Goal: Communication & Community: Answer question/provide support

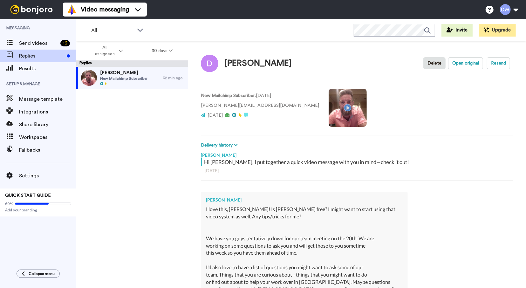
scroll to position [223, 0]
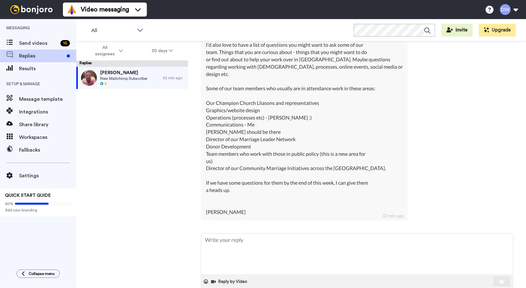
type textarea "H"
type textarea "x"
type textarea "He"
type textarea "x"
type textarea "Hey"
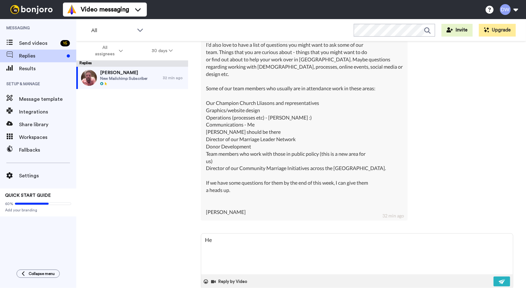
type textarea "x"
type textarea "Hey"
type textarea "x"
type textarea "Hey D"
type textarea "x"
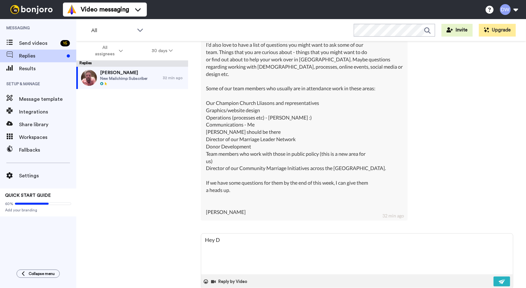
type textarea "Hey Di"
type textarea "x"
type textarea "Hey Dio"
type textarea "x"
type textarea "Hey Dion"
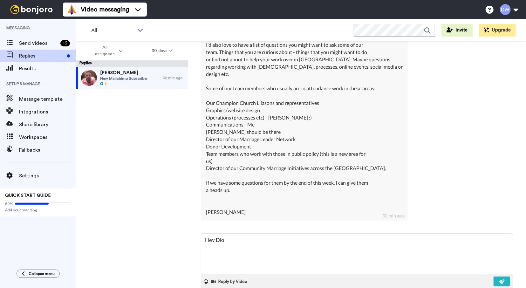
type textarea "x"
type textarea "Hey Dionn"
type textarea "x"
type textarea "Hey Dionna"
type textarea "x"
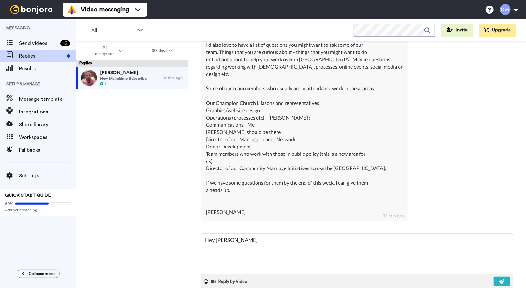
type textarea "Hey Dionna,"
type textarea "x"
type textarea "Hey Dionna,"
type textarea "x"
type textarea "Hey Dionna,"
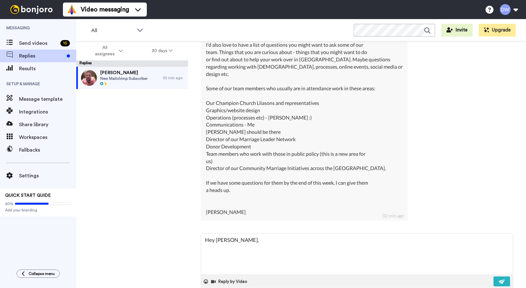
type textarea "x"
type textarea "Hey Dionna,"
type textarea "x"
type textarea "Hey Dionna, I"
type textarea "x"
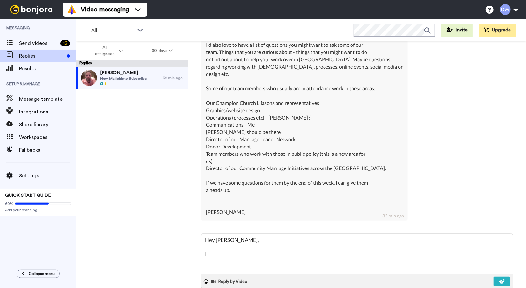
type textarea "Hey Dionna, I"
type textarea "x"
type textarea "Hey Dionna, I w"
type textarea "x"
type textarea "Hey Dionna, I wa"
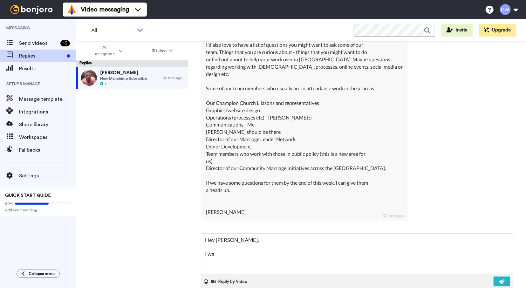
type textarea "x"
type textarea "Hey Dionna, I was"
type textarea "x"
type textarea "Hey Dionna, I was"
type textarea "x"
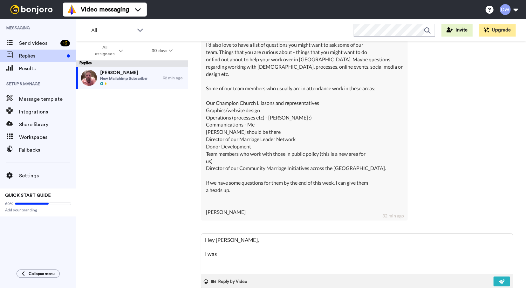
type textarea "Hey Dionna, I was i"
type textarea "x"
type textarea "Hey Dionna, I was in"
type textarea "x"
type textarea "Hey Dionna, I was int"
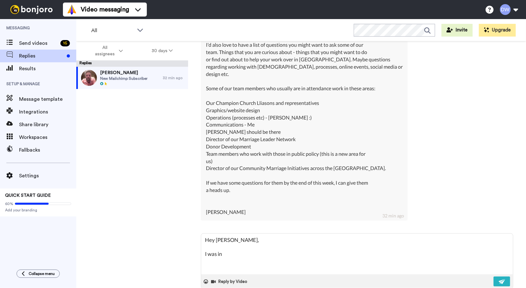
type textarea "x"
type textarea "Hey Dionna, I was inte"
type textarea "x"
type textarea "Hey Dionna, I was inter"
type textarea "x"
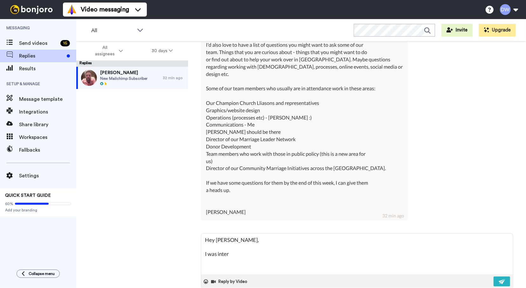
type textarea "Hey Dionna, I was inte"
type textarea "x"
type textarea "Hey Dionna, I was int"
type textarea "x"
type textarea "Hey Dionna, I was intr"
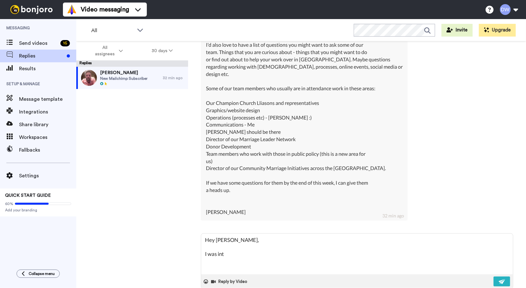
type textarea "x"
type textarea "Hey Dionna, I was intro"
type textarea "x"
type textarea "Hey Dionna, I was introd"
type textarea "x"
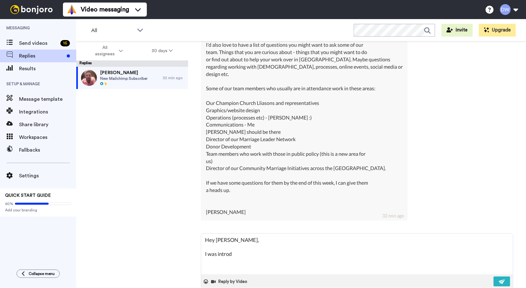
type textarea "Hey Dionna, I was introdo"
type textarea "x"
type textarea "Hey Dionna, I was introd"
type textarea "x"
type textarea "Hey Dionna, I was introdu"
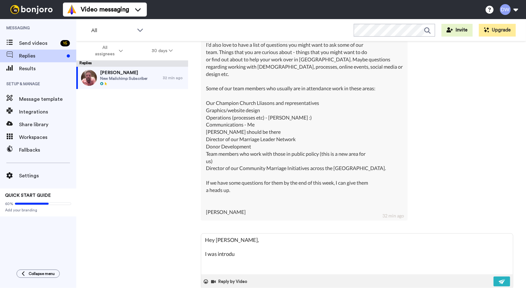
type textarea "x"
type textarea "Hey Dionna, I was introduc"
type textarea "x"
type textarea "Hey Dionna, I was introduce"
type textarea "x"
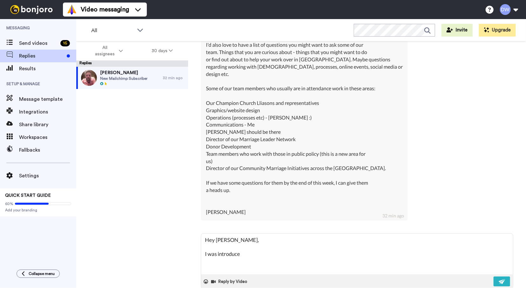
type textarea "Hey Dionna, I was introduced"
type textarea "x"
type textarea "Hey Dionna, I was introduced"
type textarea "x"
type textarea "Hey Dionna, I was introduced t"
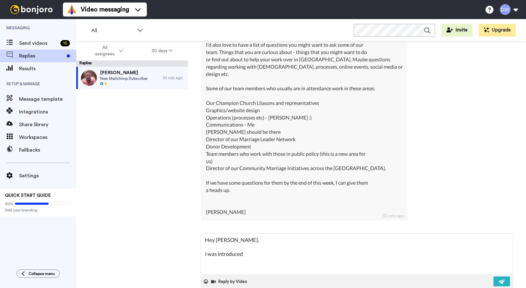
type textarea "x"
type textarea "Hey Dionna, I was introduced to"
type textarea "x"
type textarea "Hey Dionna, I was introduced to"
type textarea "x"
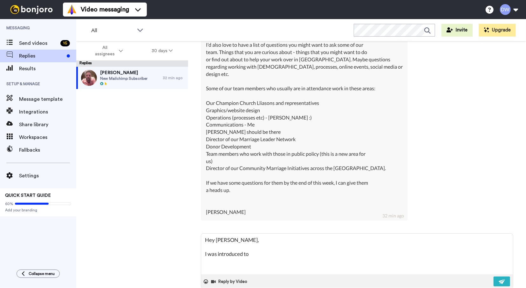
type textarea "Hey Dionna, I was introduced to B"
type textarea "x"
type textarea "Hey Dionna, I was introduced to Bo"
type textarea "x"
type textarea "Hey Dionna, I was introduced to Bon"
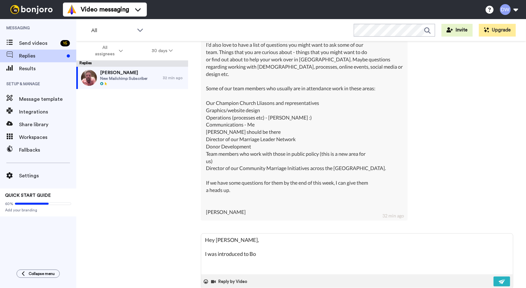
type textarea "x"
type textarea "Hey Dionna, I was introduced to Bonj"
type textarea "x"
type textarea "Hey Dionna, I was introduced to Bonjo"
type textarea "x"
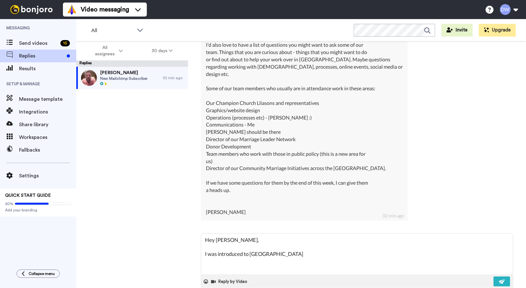
type textarea "Hey Dionna, I was introduced to Bonjor"
type textarea "x"
type textarea "Hey Dionna, I was introduced to Bonjoro"
type textarea "x"
type textarea "Hey Dionna, I was introduced to Bonjoro"
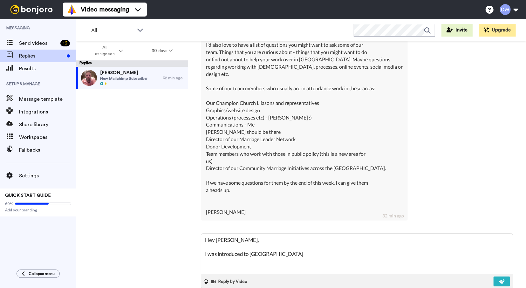
type textarea "x"
type textarea "Hey Dionna, I was introduced to Bonjoro j"
type textarea "x"
type textarea "Hey Dionna, I was introduced to Bonjoro ju"
type textarea "x"
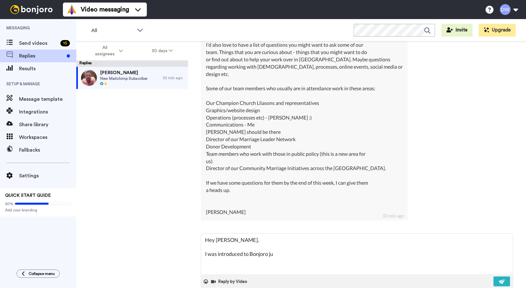
type textarea "Hey Dionna, I was introduced to Bonjoro jus"
type textarea "x"
type textarea "Hey Dionna, I was introduced to Bonjoro just"
type textarea "x"
type textarea "Hey Dionna, I was introduced to Bonjoro just"
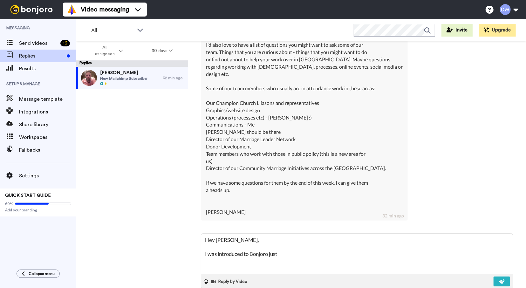
type textarea "x"
type textarea "Hey Dionna, I was introduced to Bonjoro just r"
type textarea "x"
type textarea "Hey Dionna, I was introduced to Bonjoro just re"
type textarea "x"
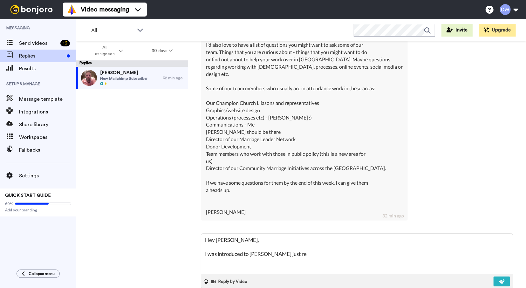
type textarea "Hey Dionna, I was introduced to Bonjoro just rec"
type textarea "x"
type textarea "Hey Dionna, I was introduced to Bonjoro just rece"
type textarea "x"
type textarea "Hey Dionna, I was introduced to Bonjoro just recen"
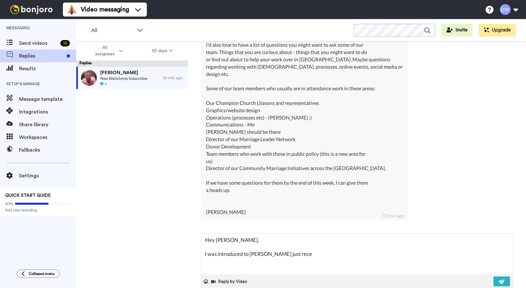
type textarea "x"
type textarea "Hey Dionna, I was introduced to Bonjoro just recent"
type textarea "x"
type textarea "Hey Dionna, I was introduced to Bonjoro just recentl"
type textarea "x"
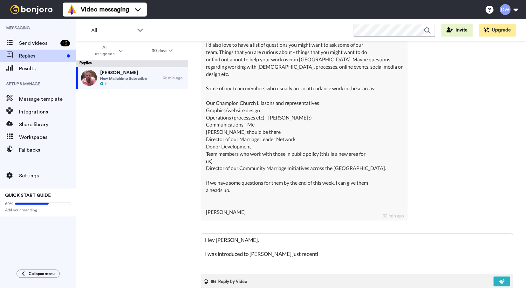
type textarea "Hey Dionna, I was introduced to Bonjoro just recently"
type textarea "x"
type textarea "Hey Dionna, I was introduced to Bonjoro just recently"
type textarea "x"
type textarea "Hey Dionna, I was introduced to Bonjoro just recently s"
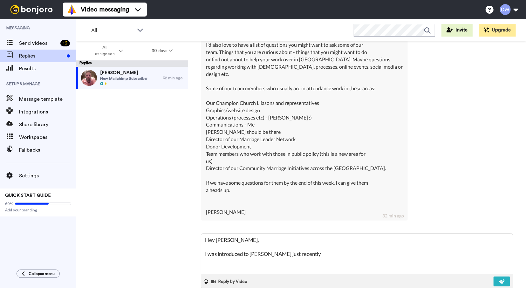
type textarea "x"
type textarea "Hey Dionna, I was introduced to Bonjoro just recently so"
type textarea "x"
type textarea "Hey Dionna, I was introduced to Bonjoro just recently so"
type textarea "x"
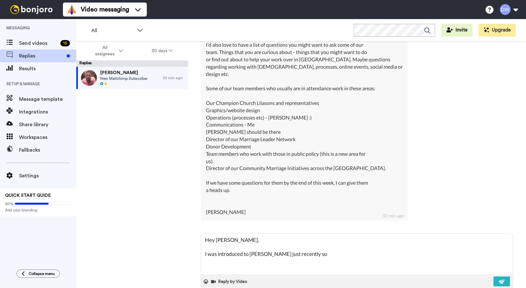
type textarea "Hey Dionna, I was introduced to Bonjoro just recently so I"
type textarea "x"
type textarea "Hey Dionna, I was introduced to Bonjoro just recently so I'"
type textarea "x"
type textarea "Hey Dionna, I was introduced to Bonjoro just recently so I'm"
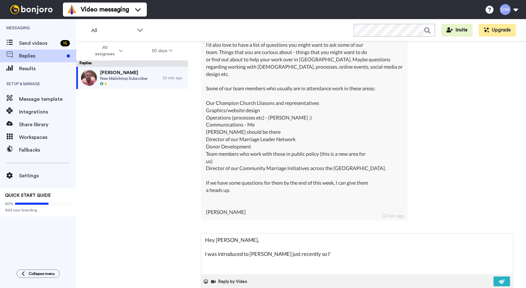
type textarea "x"
type textarea "Hey Dionna, I was introduced to Bonjoro just recently so I'm"
type textarea "x"
type textarea "Hey Dionna, I was introduced to Bonjoro just recently so I'm j"
type textarea "x"
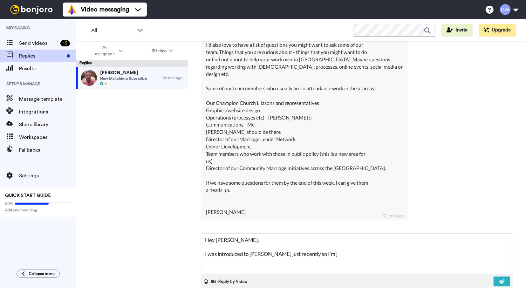
type textarea "Hey Dionna, I was introduced to Bonjoro just recently so I'm ju"
type textarea "x"
type textarea "Hey Dionna, I was introduced to Bonjoro just recently so I'm jus"
type textarea "x"
type textarea "Hey Dionna, I was introduced to Bonjoro just recently so I'm just"
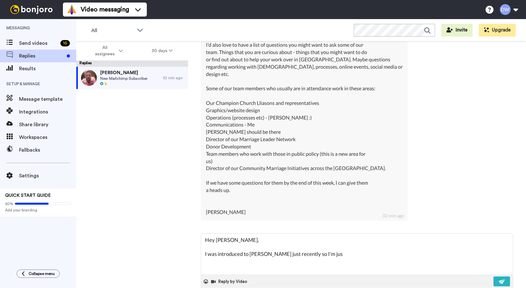
type textarea "x"
type textarea "Hey Dionna, I was introduced to Bonjoro just recently so I'm just"
type textarea "x"
type textarea "Hey Dionna, I was introduced to Bonjoro just recently so I'm just t"
type textarea "x"
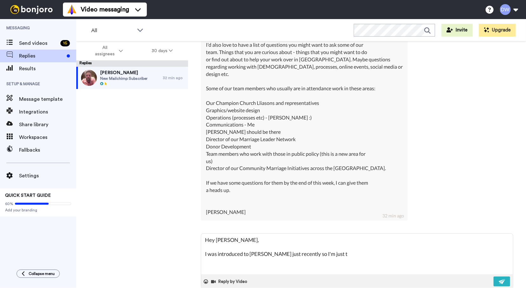
type textarea "Hey Dionna, I was introduced to Bonjoro just recently so I'm just te"
type textarea "x"
type textarea "Hey Dionna, I was introduced to Bonjoro just recently so I'm just tes"
type textarea "x"
type textarea "Hey Dionna, I was introduced to Bonjoro just recently so I'm just test"
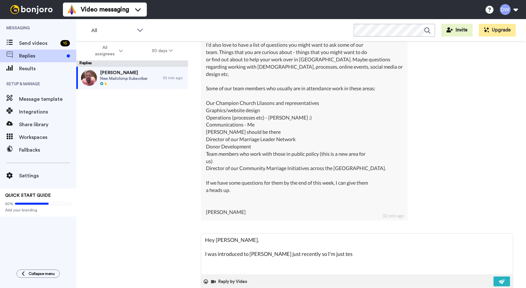
type textarea "x"
type textarea "Hey Dionna, I was introduced to Bonjoro just recently so I'm just testi"
type textarea "x"
type textarea "Hey Dionna, I was introduced to Bonjoro just recently so I'm just testin"
type textarea "x"
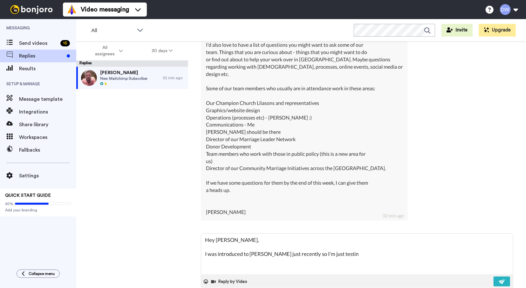
type textarea "Hey Dionna, I was introduced to Bonjoro just recently so I'm just testing"
type textarea "x"
type textarea "Hey Dionna, I was introduced to Bonjoro just recently so I'm just testing"
type textarea "x"
type textarea "Hey Dionna, I was introduced to Bonjoro just recently so I'm just testing i"
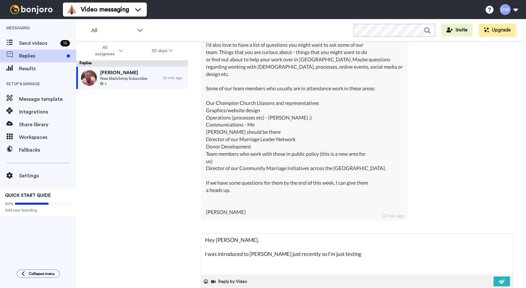
type textarea "x"
type textarea "Hey Dionna, I was introduced to Bonjoro just recently so I'm just testing it"
type textarea "x"
type textarea "Hey Dionna, I was introduced to Bonjoro just recently so I'm just testing it"
type textarea "x"
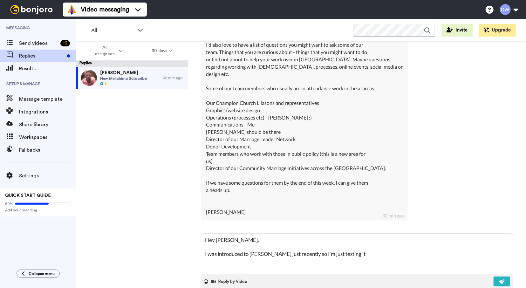
type textarea "Hey Dionna, I was introduced to Bonjoro just recently so I'm just testing it o"
type textarea "x"
type textarea "Hey Dionna, I was introduced to Bonjoro just recently so I'm just testing it ou"
type textarea "x"
type textarea "Hey Dionna, I was introduced to Bonjoro just recently so I'm just testing it our"
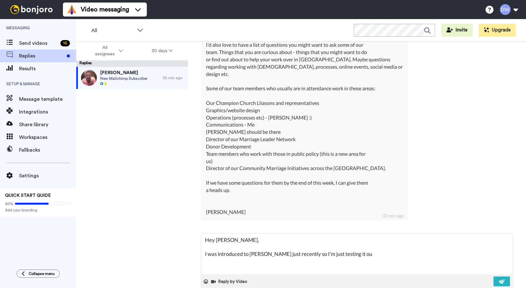
type textarea "x"
type textarea "Hey Dionna, I was introduced to Bonjoro just recently so I'm just testing it ou…"
type textarea "x"
type textarea "Hey Dionna, I was introduced to Bonjoro just recently so I'm just testing it our"
type textarea "x"
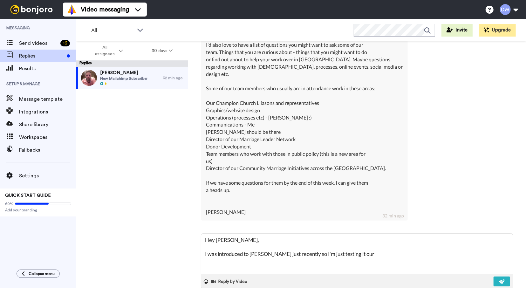
type textarea "Hey Dionna, I was introduced to Bonjoro just recently so I'm just testing it ou"
type textarea "x"
type textarea "Hey Dionna, I was introduced to Bonjoro just recently so I'm just testing it out"
type textarea "x"
type textarea "Hey Dionna, I was introduced to Bonjoro just recently so I'm just testing it ou…"
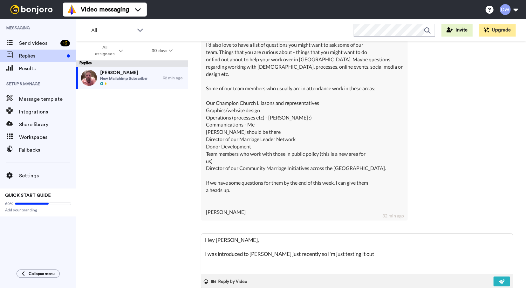
type textarea "x"
type textarea "Hey Dionna, I was introduced to Bonjoro just recently so I'm just testing it out"
type textarea "x"
type textarea "Hey Dionna, I was introduced to Bonjoro just recently so I'm just testing it ou…"
type textarea "x"
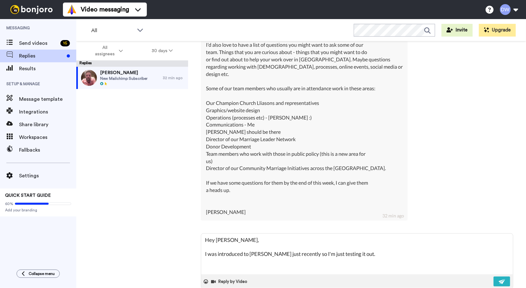
type textarea "Hey Dionna, I was introduced to Bonjoro just recently so I'm just testing it ou…"
type textarea "x"
type textarea "Hey Dionna, I was introduced to Bonjoro just recently so I'm just testing it ou…"
type textarea "x"
type textarea "Hey Dionna, I was introduced to Bonjoro just recently so I'm just testing it ou…"
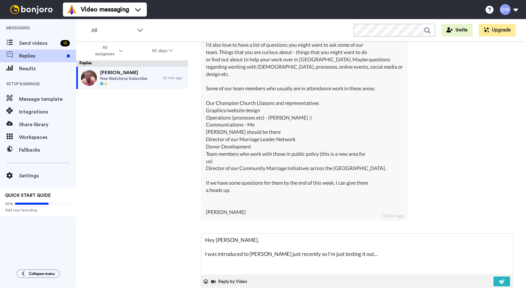
type textarea "x"
type textarea "Hey Dionna, I was introduced to Bonjoro just recently so I'm just testing it ou…"
type textarea "x"
type textarea "Hey Dionna, I was introduced to Bonjoro just recently so I'm just testing it ou…"
type textarea "x"
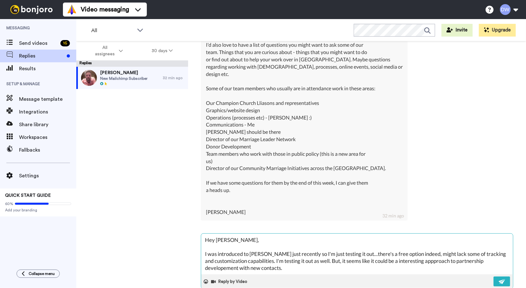
click at [220, 268] on textarea "Hey Dionna, I was introduced to Bonjoro just recently so I'm just testing it ou…" at bounding box center [357, 254] width 312 height 41
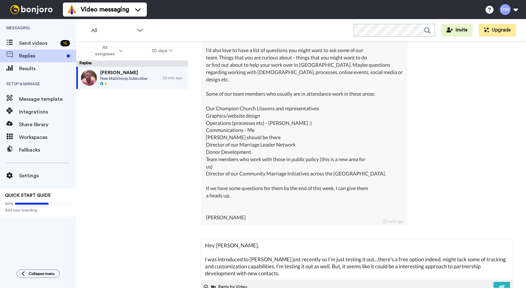
scroll to position [235, 0]
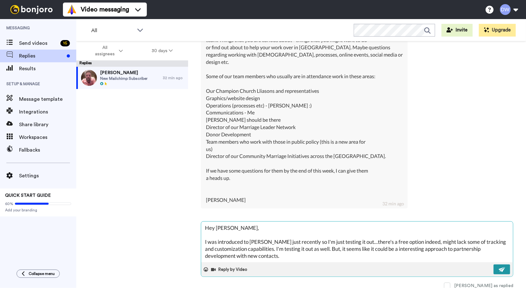
click at [506, 269] on img at bounding box center [502, 269] width 7 height 5
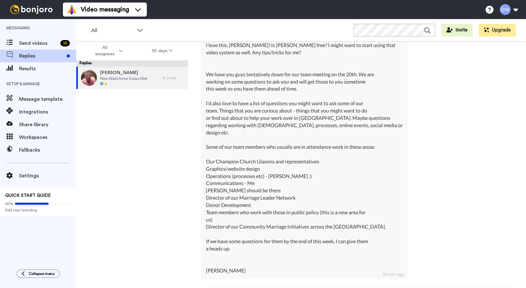
scroll to position [120, 0]
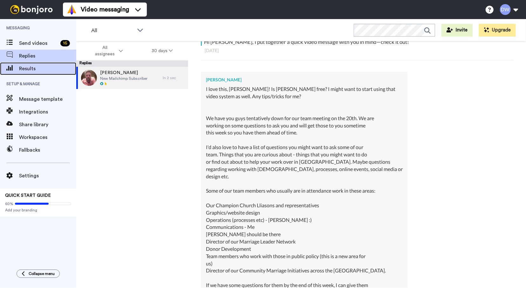
click at [29, 66] on span "Results" at bounding box center [47, 69] width 57 height 8
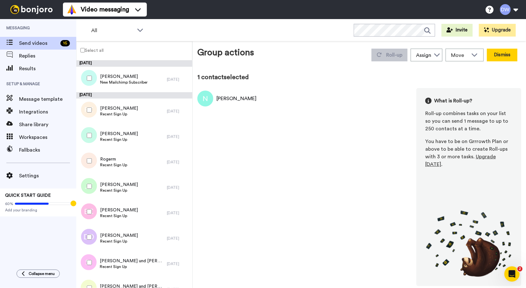
click at [506, 58] on button "Dismiss" at bounding box center [502, 55] width 31 height 13
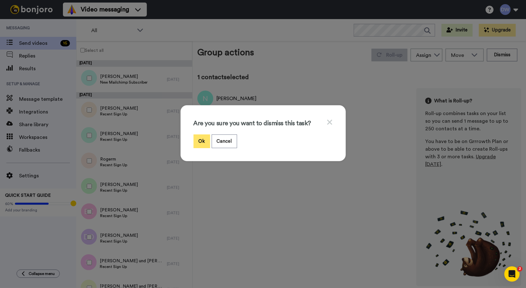
click at [203, 144] on button "Ok" at bounding box center [202, 141] width 17 height 14
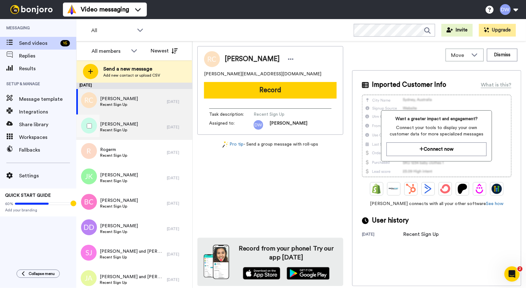
scroll to position [182, 0]
